Goal: Information Seeking & Learning: Stay updated

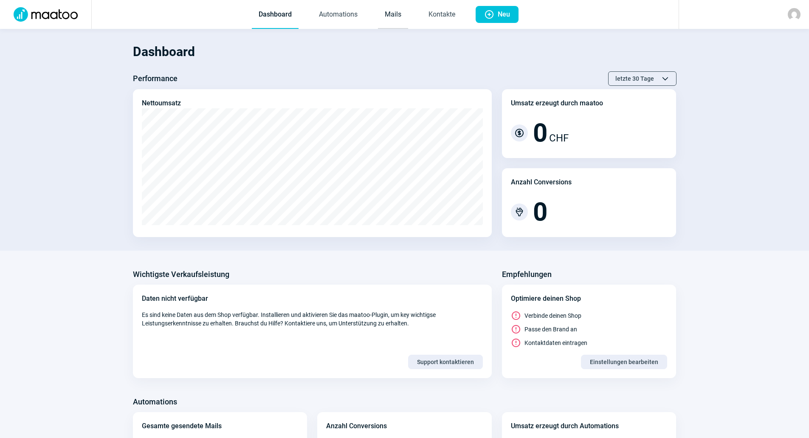
click at [387, 17] on link "Mails" at bounding box center [393, 15] width 30 height 28
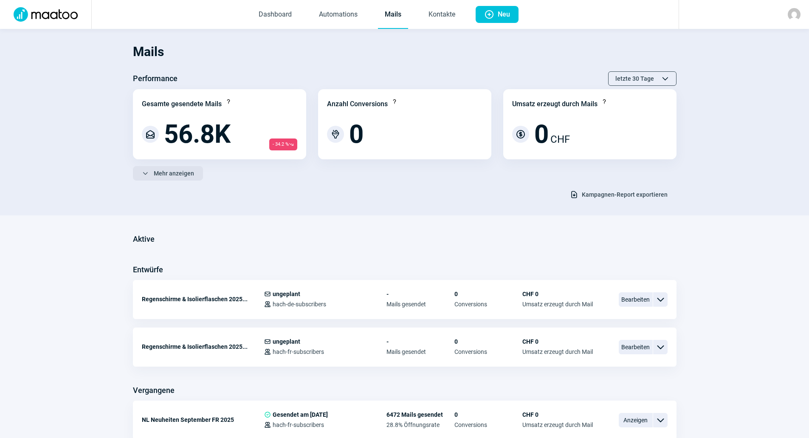
click at [180, 167] on span "Mehr anzeigen" at bounding box center [174, 173] width 40 height 14
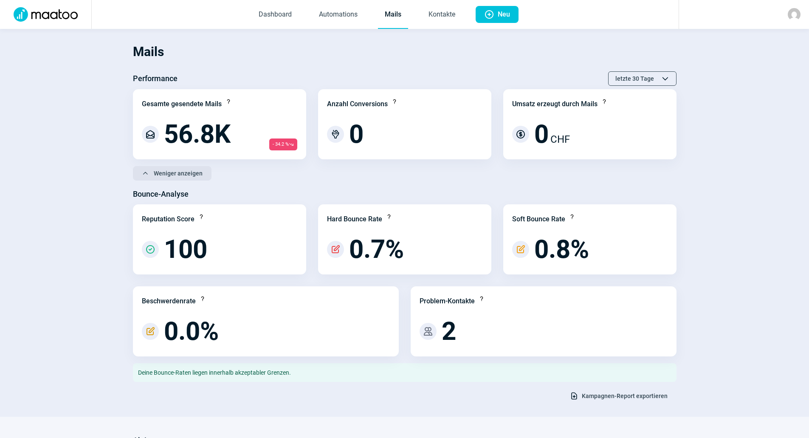
click at [163, 171] on span "Weniger anzeigen" at bounding box center [178, 173] width 49 height 14
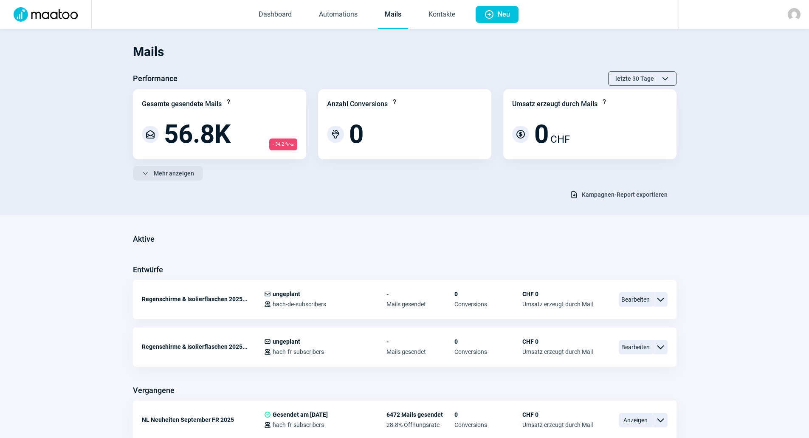
click at [163, 171] on span "Mehr anzeigen" at bounding box center [174, 173] width 40 height 14
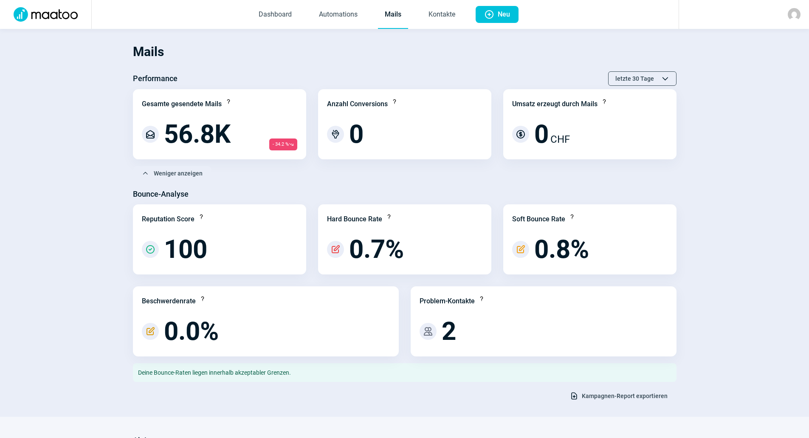
click at [600, 399] on span "Kampagnen-Report exportieren" at bounding box center [625, 396] width 86 height 14
click at [442, 11] on link "Kontakte" at bounding box center [442, 15] width 40 height 28
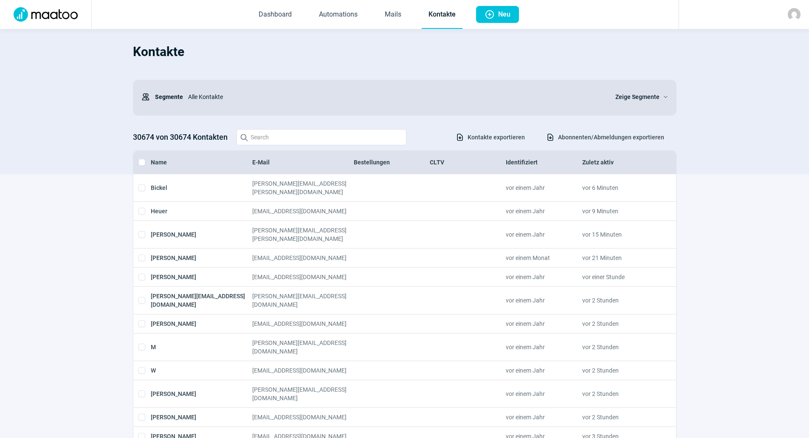
click at [580, 142] on span "Abonnenten/Abmeldungen exportieren" at bounding box center [611, 137] width 106 height 14
click at [631, 90] on div "Zeige Segmente ChevronDown icon" at bounding box center [641, 96] width 53 height 17
click at [629, 99] on span "Zeige Segmente" at bounding box center [637, 97] width 44 height 10
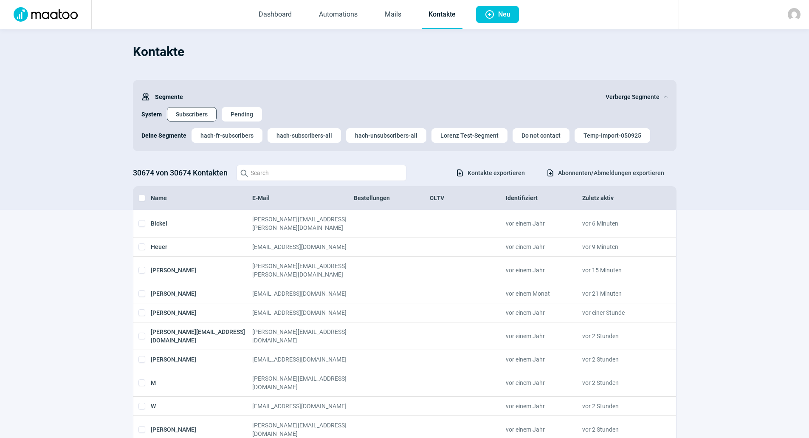
click at [197, 117] on span "Subscribers" at bounding box center [192, 114] width 32 height 14
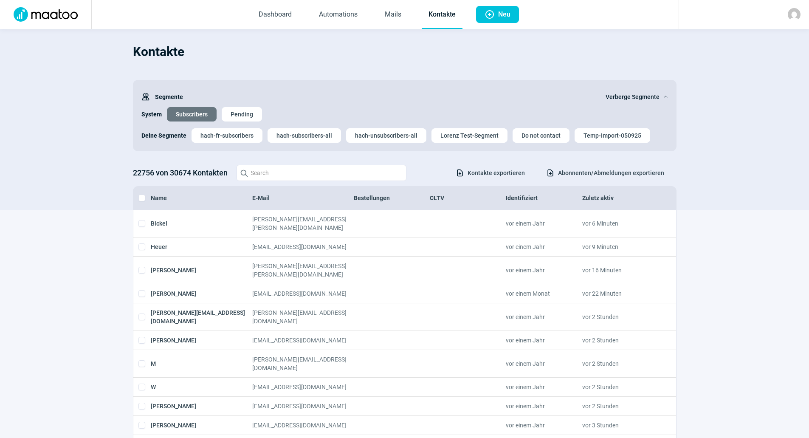
drag, startPoint x: 802, startPoint y: 15, endPoint x: 794, endPoint y: 23, distance: 12.0
click at [802, 15] on div at bounding box center [744, 14] width 130 height 29
click at [800, 19] on div at bounding box center [794, 14] width 13 height 13
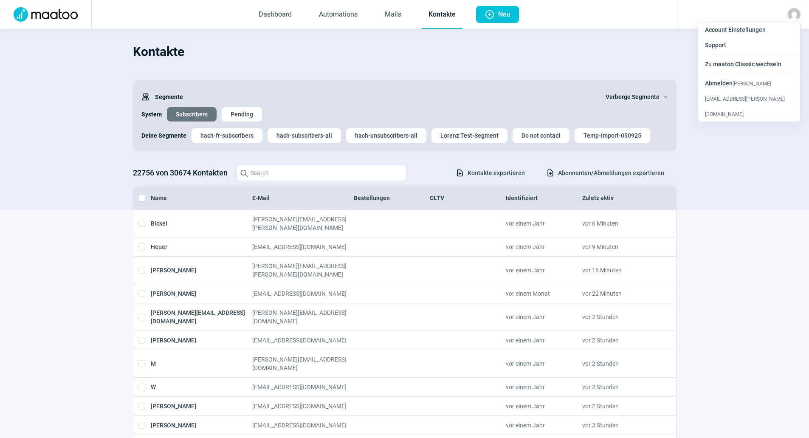
click at [744, 90] on div "[PERSON_NAME] [PERSON_NAME][EMAIL_ADDRESS][PERSON_NAME][DOMAIN_NAME]" at bounding box center [749, 99] width 102 height 46
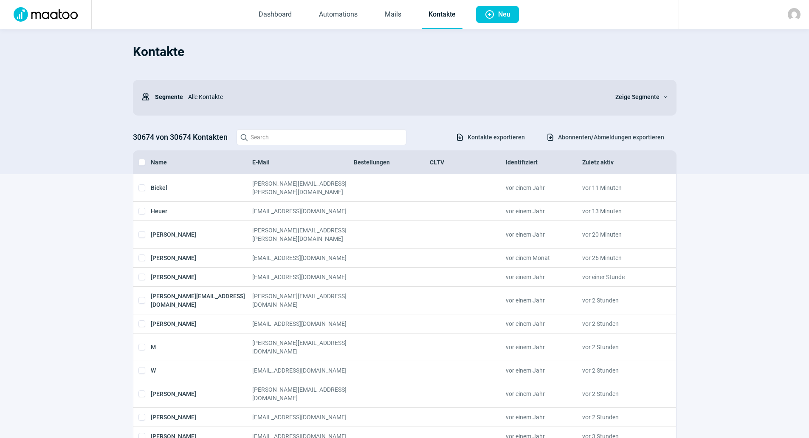
click at [644, 96] on span "Zeige Segmente" at bounding box center [637, 97] width 44 height 10
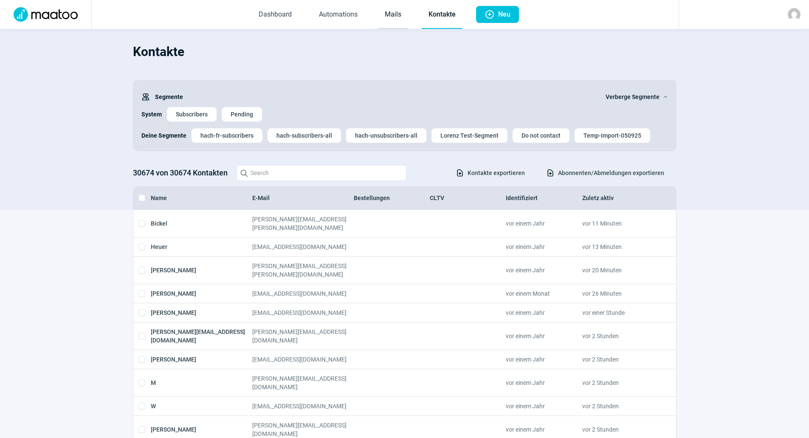
click at [388, 17] on link "Mails" at bounding box center [393, 15] width 30 height 28
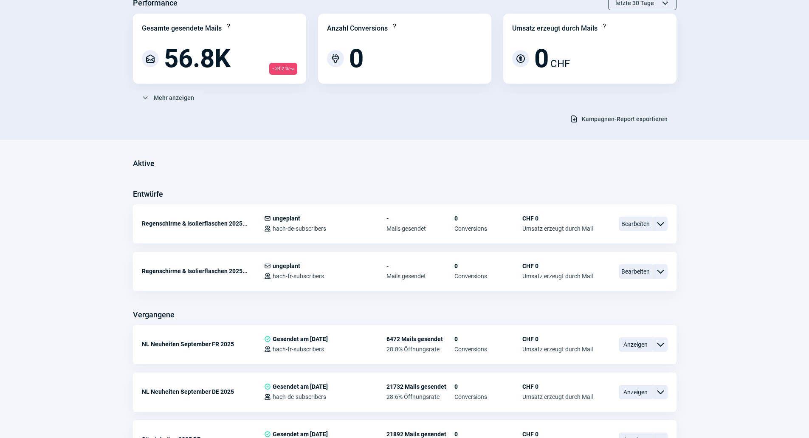
scroll to position [170, 0]
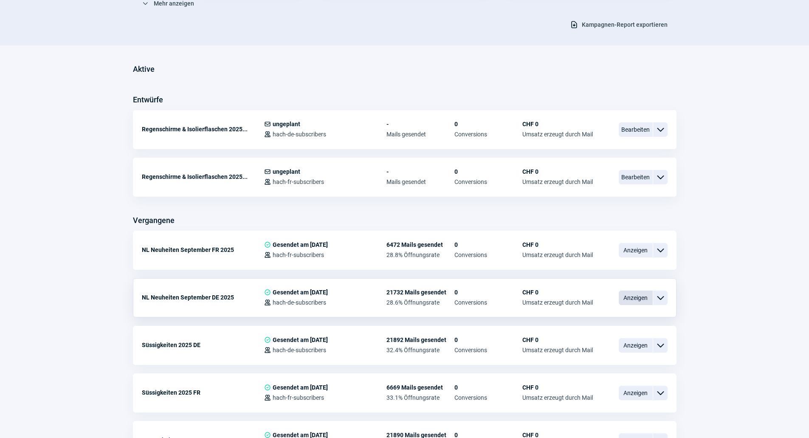
click at [631, 297] on span "Anzeigen" at bounding box center [636, 297] width 34 height 14
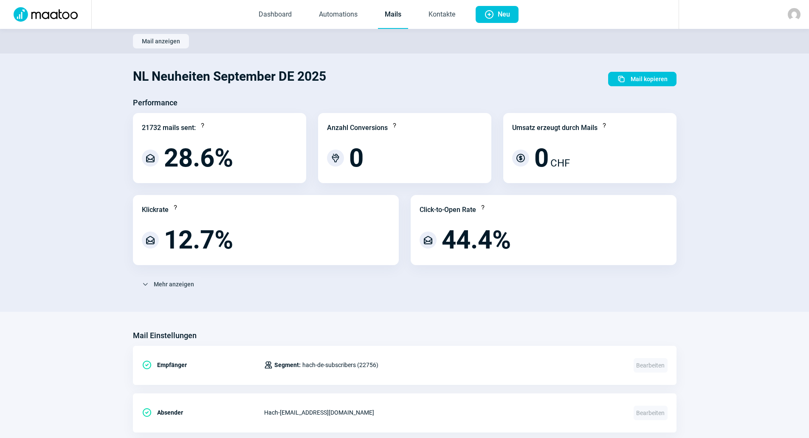
click at [389, 17] on link "Mails" at bounding box center [393, 15] width 30 height 28
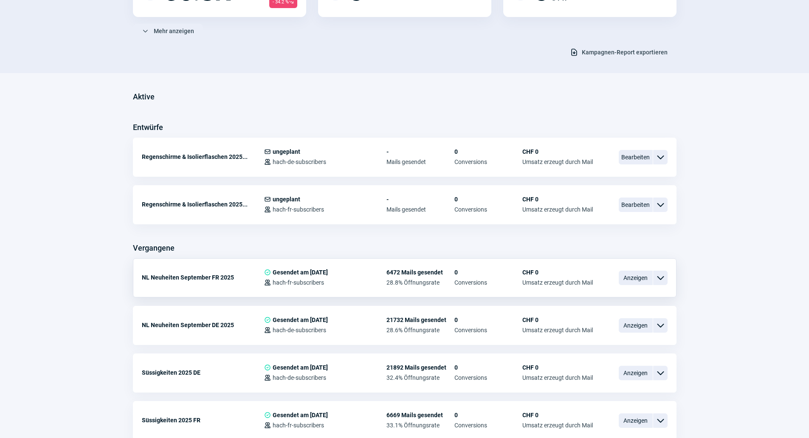
scroll to position [127, 0]
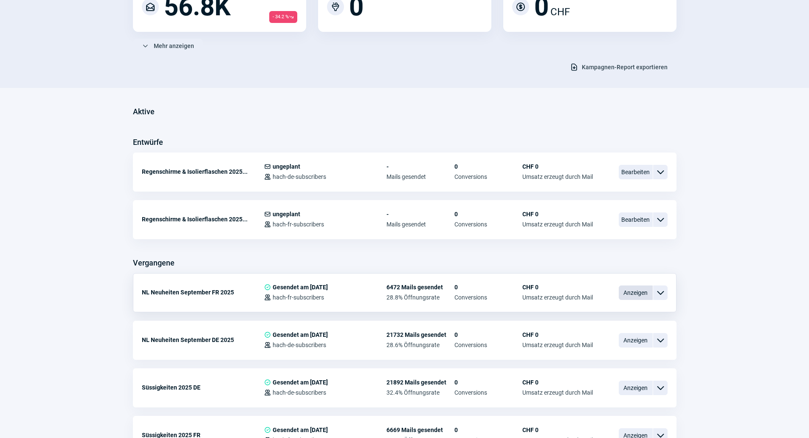
click at [633, 298] on span "Anzeigen" at bounding box center [636, 292] width 34 height 14
